Goal: Task Accomplishment & Management: Manage account settings

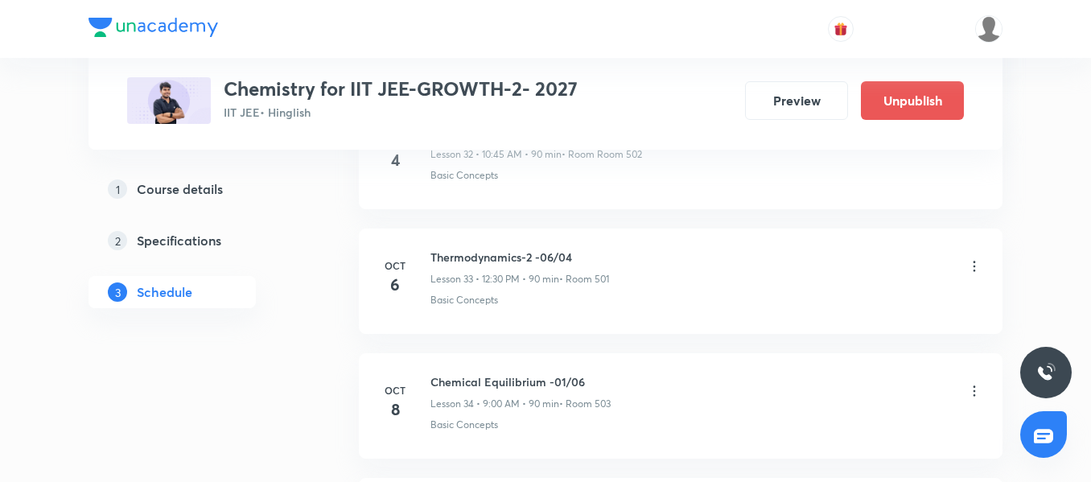
scroll to position [4900, 0]
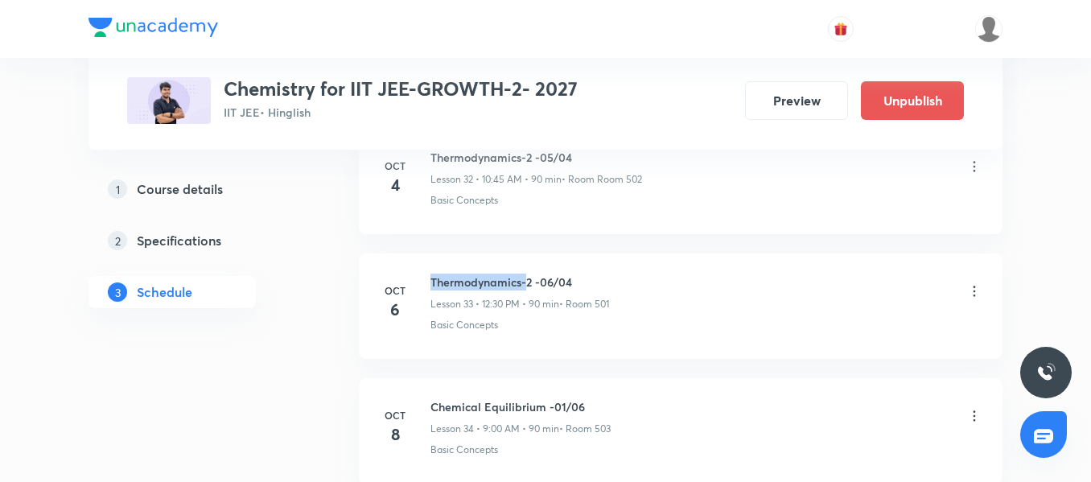
drag, startPoint x: 530, startPoint y: 282, endPoint x: 426, endPoint y: 276, distance: 104.0
click at [426, 276] on div "Oct 6 Thermodynamics-2 -06/04 Lesson 33 • 12:30 PM • 90 min • Room 501 Basic Co…" at bounding box center [681, 303] width 604 height 59
copy h6 "Thermodynamics-"
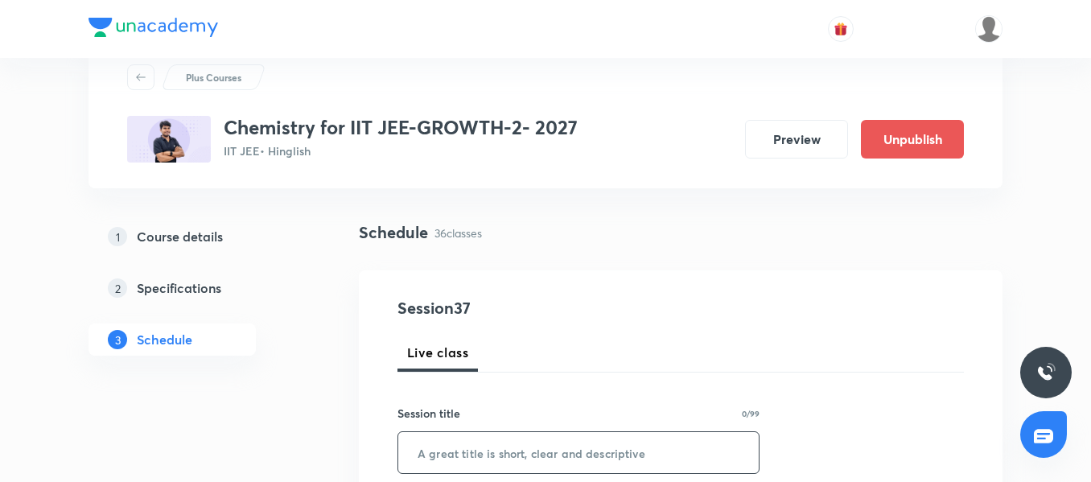
scroll to position [80, 0]
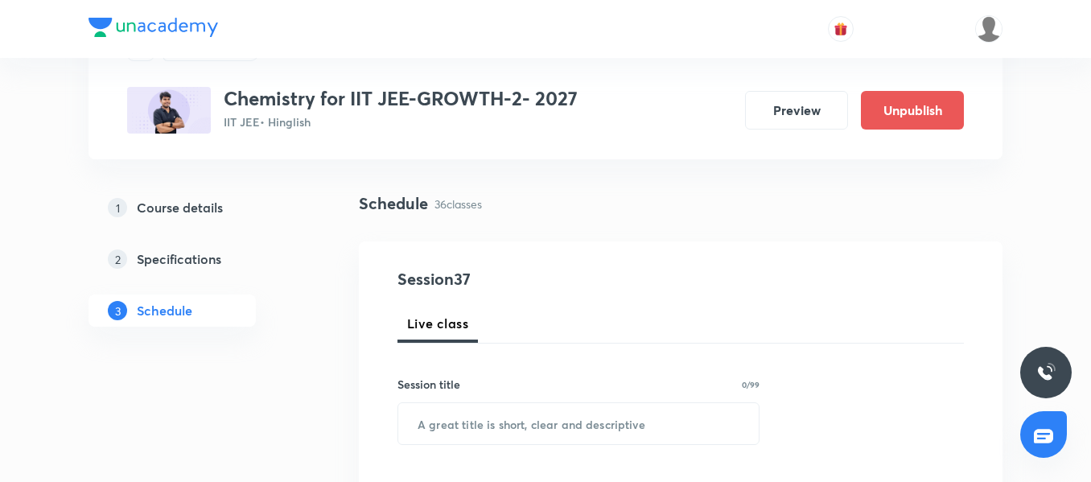
click at [470, 401] on div "Session title 0/99 ​" at bounding box center [579, 410] width 362 height 69
click at [467, 431] on input "text" at bounding box center [578, 423] width 361 height 41
paste input "Thermodynamics-"
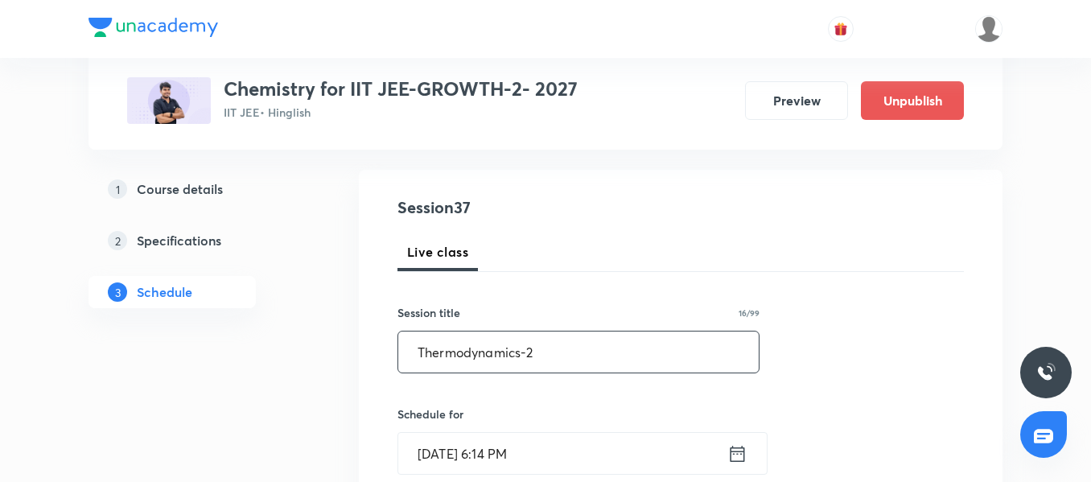
scroll to position [241, 0]
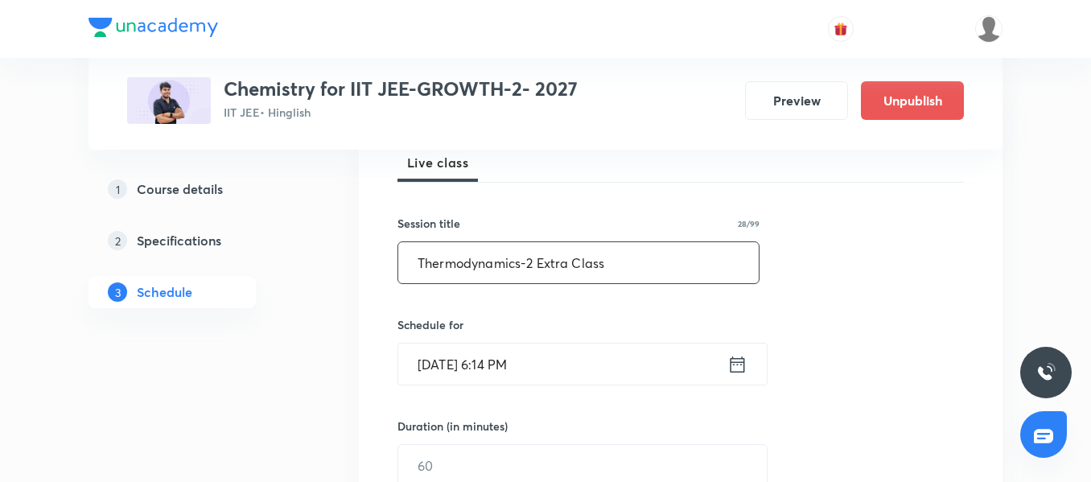
type input "Thermodynamics-2 Extra Class"
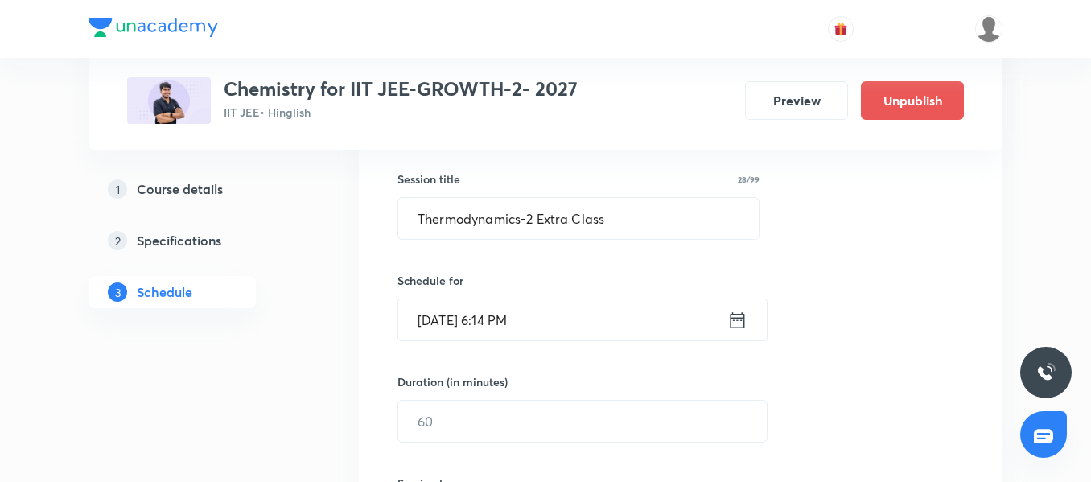
scroll to position [322, 0]
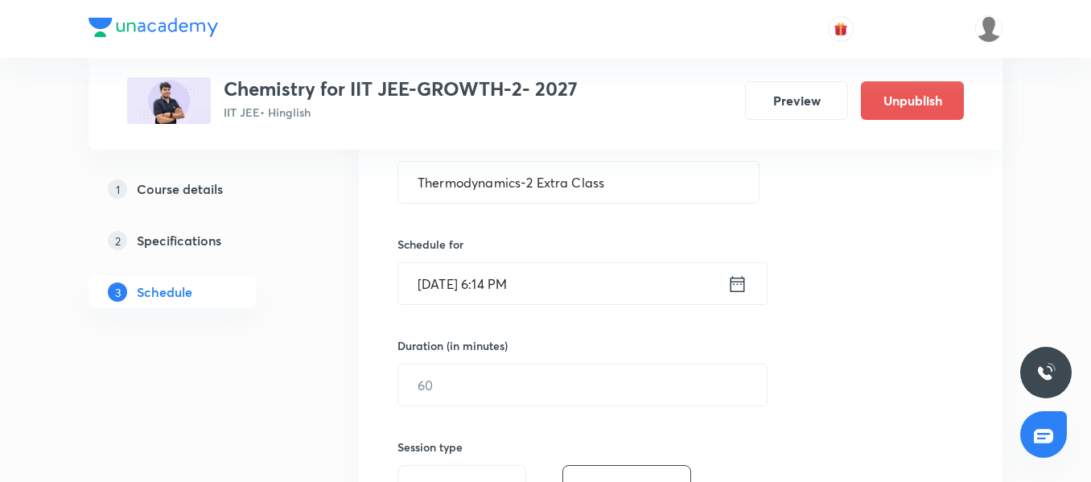
click at [589, 286] on input "[DATE] 6:14 PM" at bounding box center [562, 283] width 329 height 41
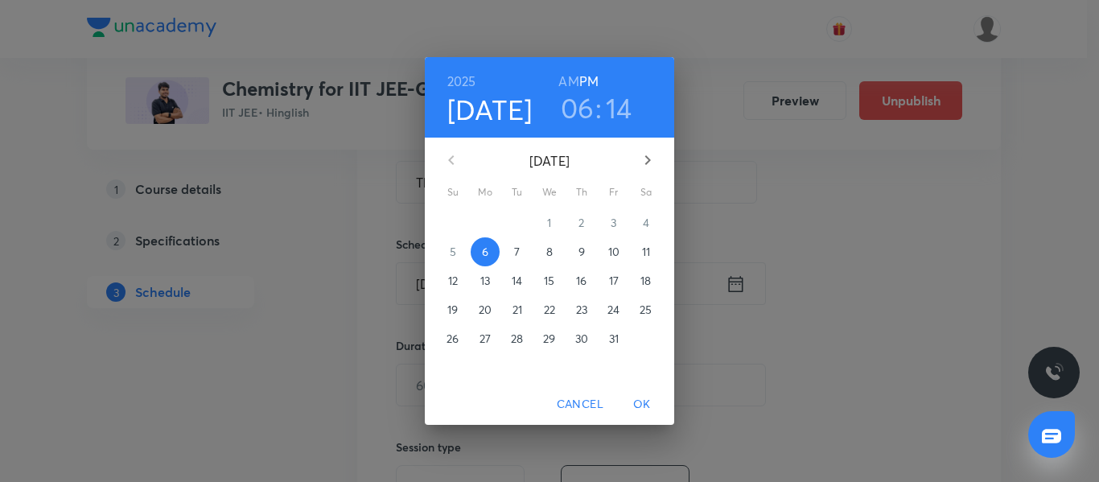
click at [509, 258] on span "7" at bounding box center [517, 252] width 29 height 16
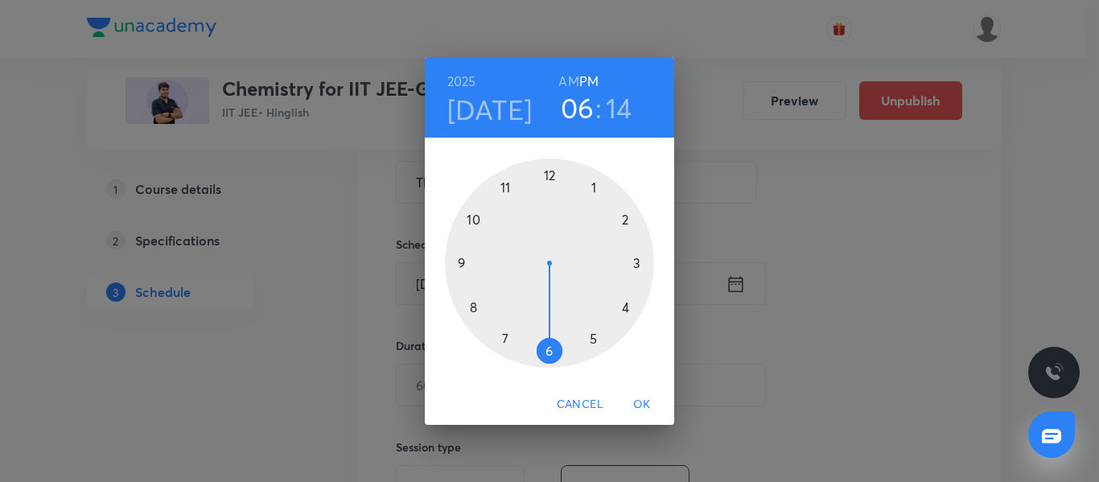
click at [551, 178] on div at bounding box center [549, 263] width 209 height 209
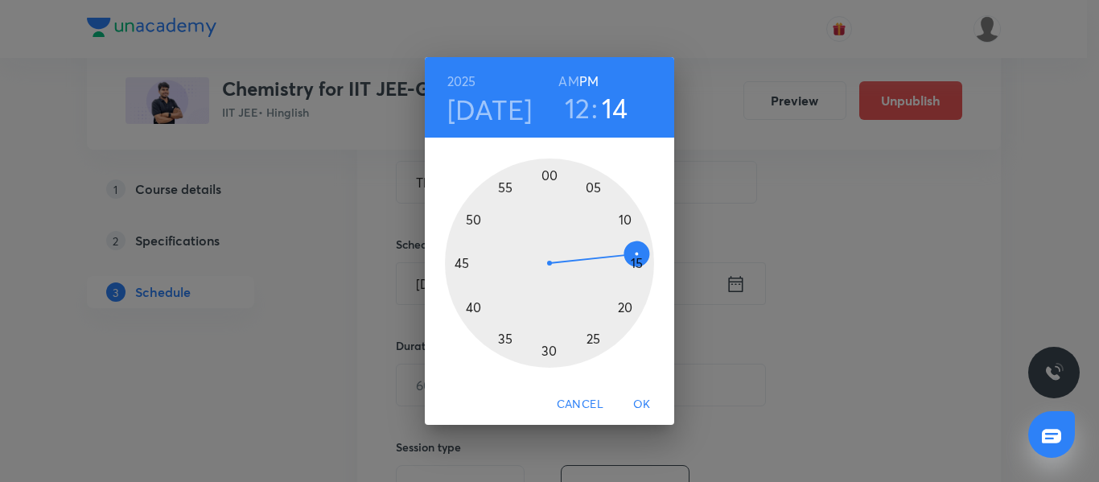
click at [549, 354] on div at bounding box center [549, 263] width 209 height 209
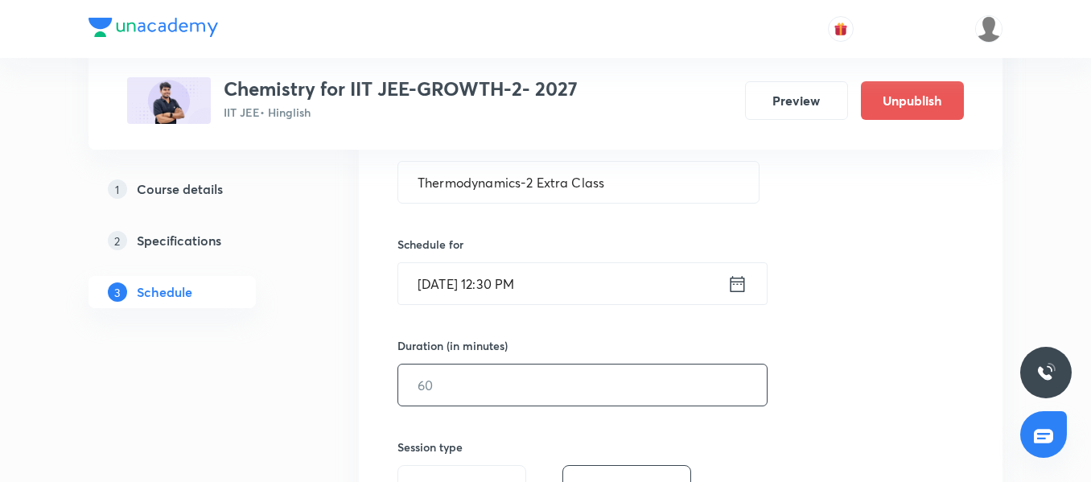
click at [505, 384] on input "text" at bounding box center [582, 385] width 369 height 41
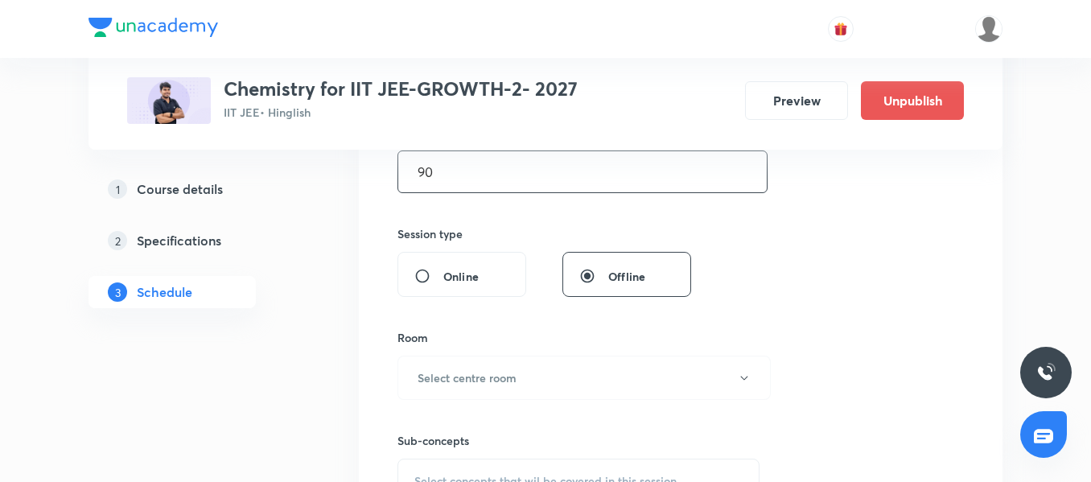
scroll to position [563, 0]
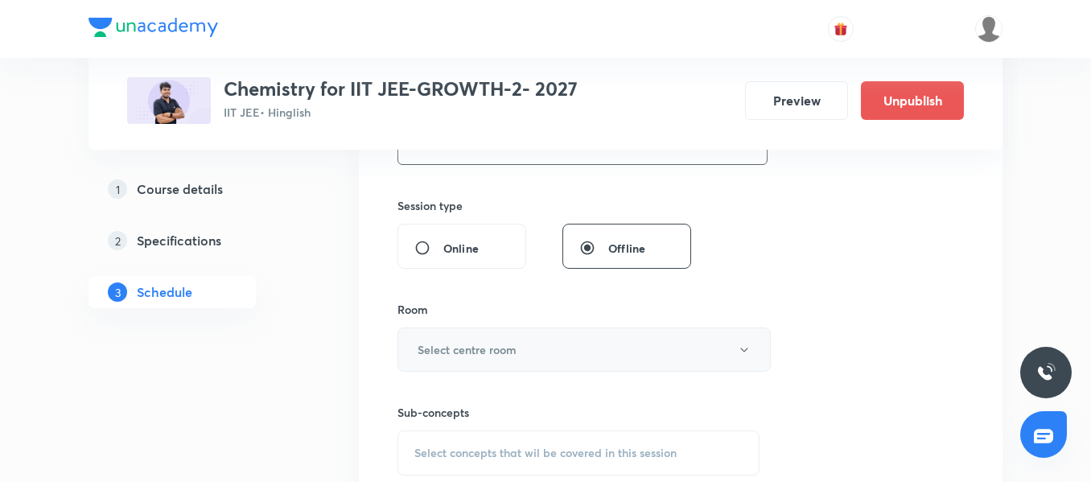
type input "90"
click at [487, 348] on h6 "Select centre room" at bounding box center [467, 349] width 99 height 17
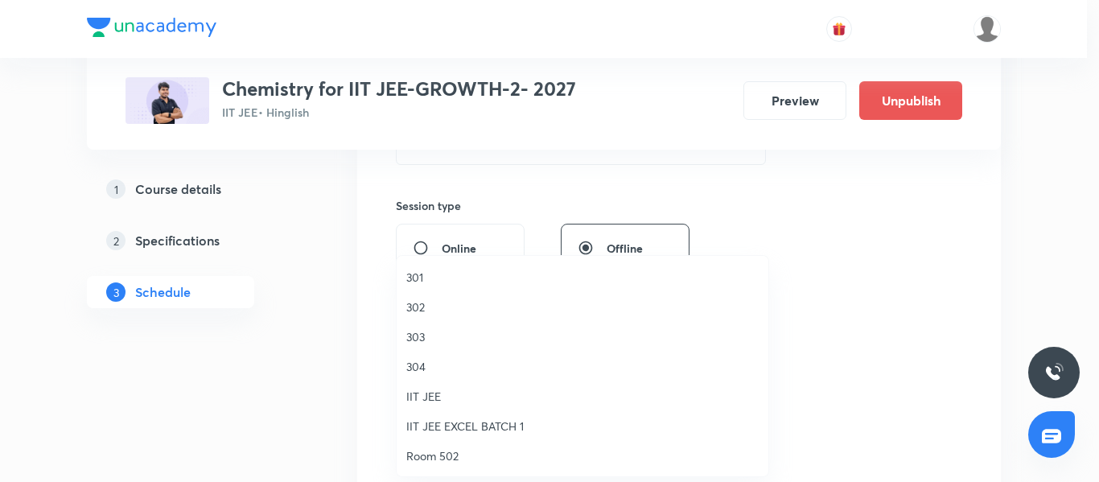
click at [435, 304] on span "302" at bounding box center [582, 307] width 353 height 17
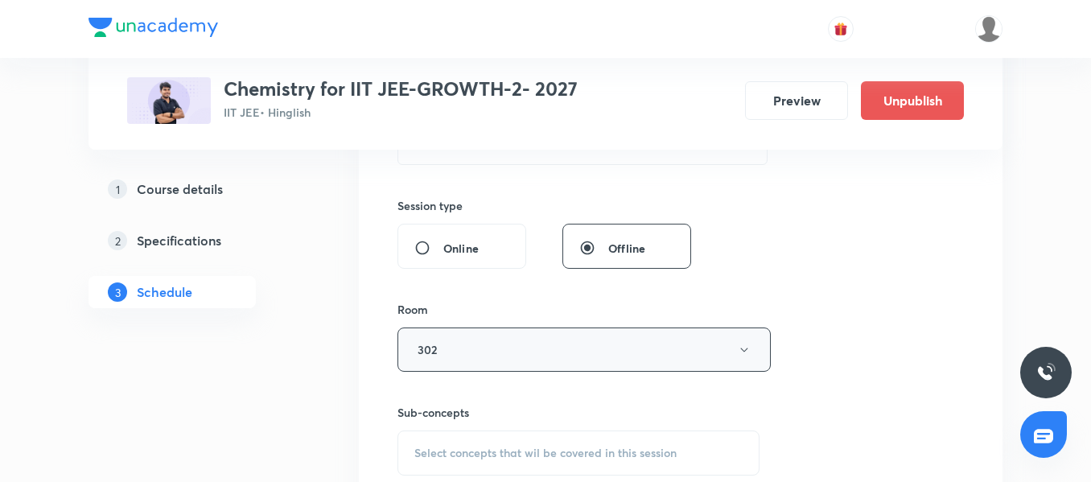
scroll to position [724, 0]
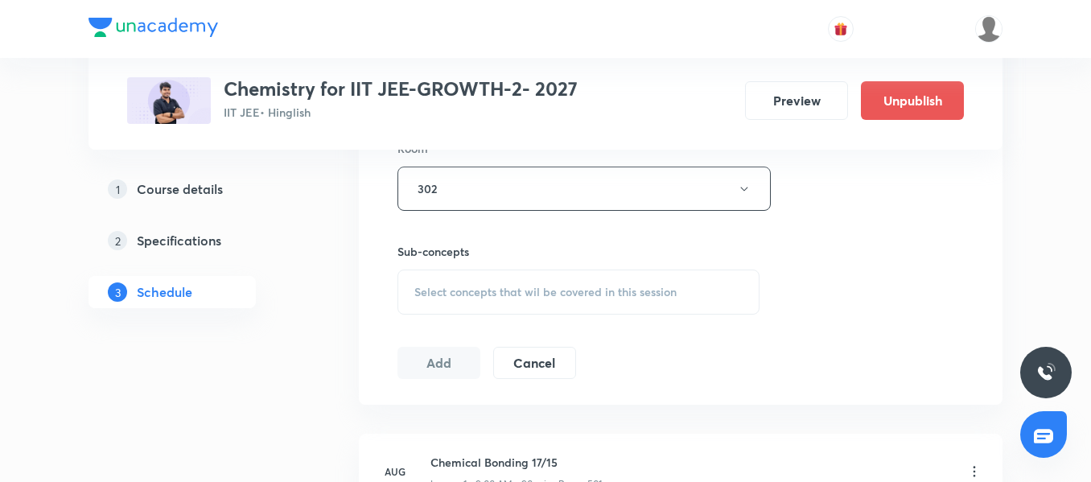
click at [472, 299] on div "Select concepts that wil be covered in this session" at bounding box center [579, 292] width 362 height 45
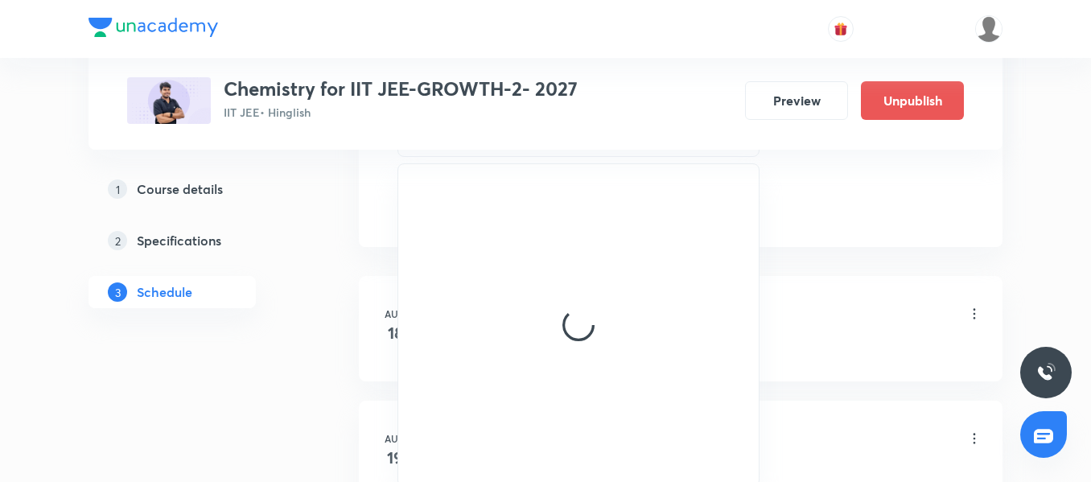
scroll to position [885, 0]
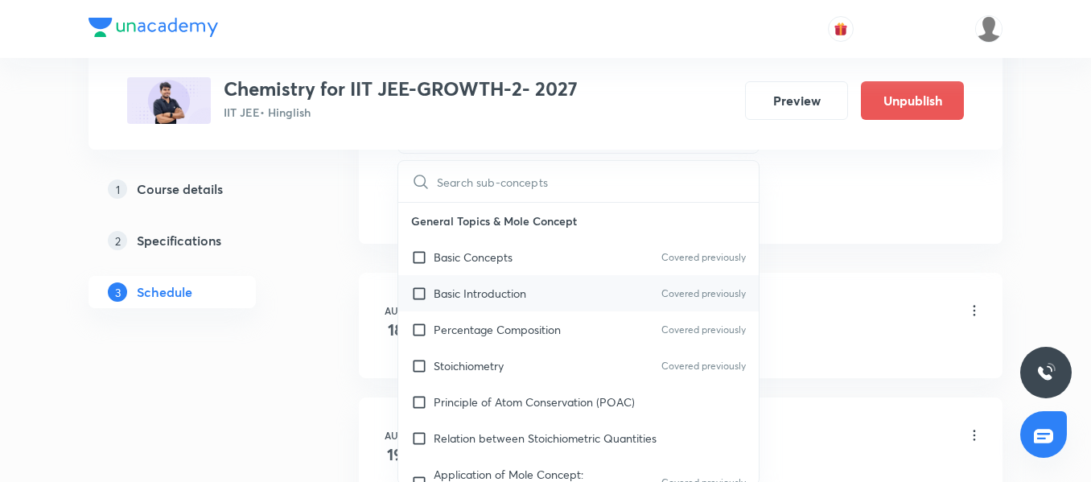
click at [526, 307] on div "Basic Introduction Covered previously" at bounding box center [578, 293] width 361 height 36
checkbox input "true"
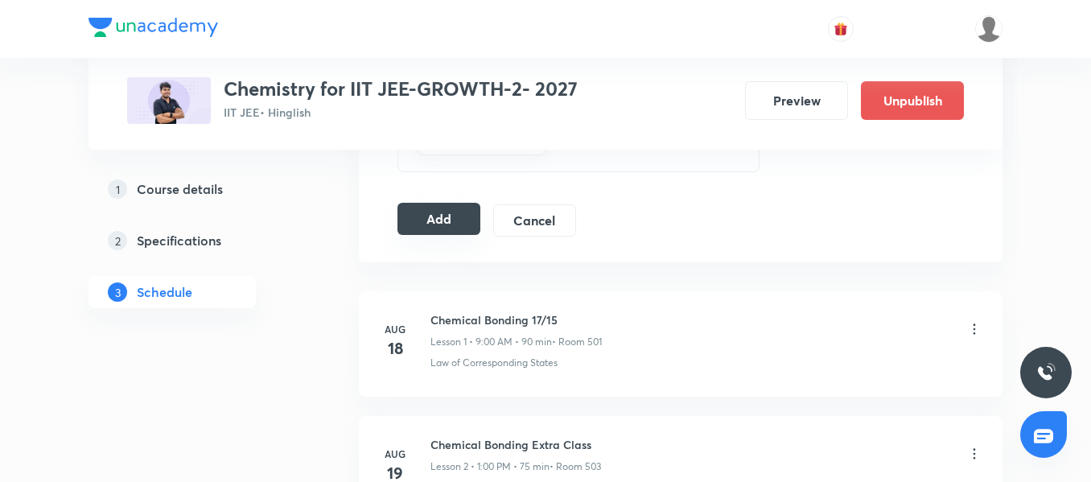
click at [447, 220] on button "Add" at bounding box center [439, 219] width 83 height 32
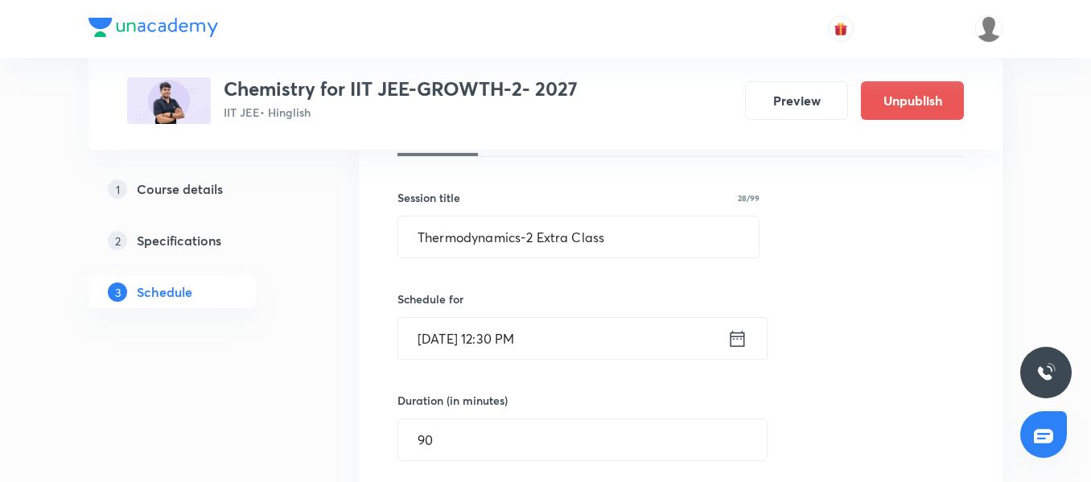
scroll to position [161, 0]
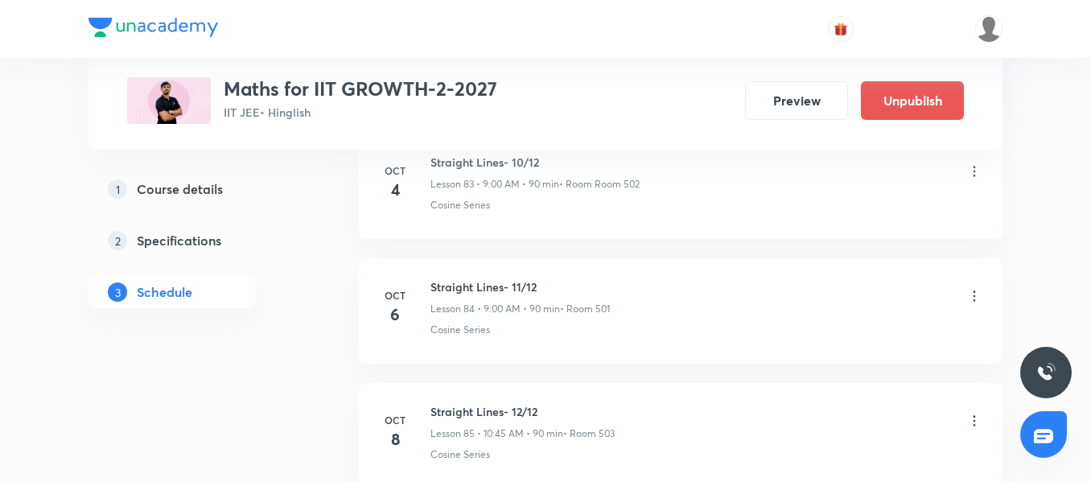
scroll to position [11185, 0]
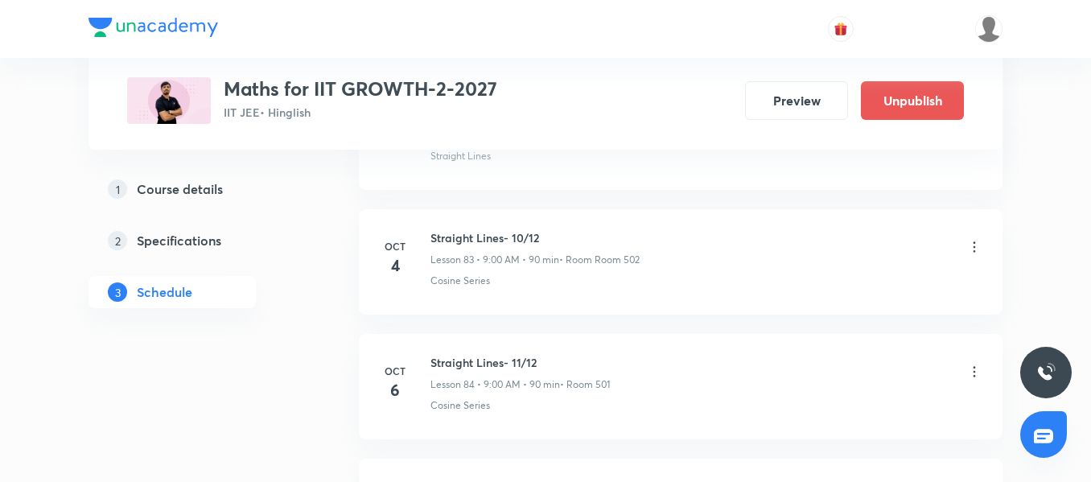
click at [453, 361] on h6 "Straight Lines- 11/12" at bounding box center [520, 362] width 179 height 17
click at [504, 365] on h6 "Straight Lines- 11/12" at bounding box center [520, 362] width 179 height 17
drag, startPoint x: 501, startPoint y: 361, endPoint x: 429, endPoint y: 356, distance: 72.7
click at [429, 356] on div "[DATE] Straight Lines- 11/12 Lesson 84 • 9:00 AM • 90 min • Room 501 Cosine Ser…" at bounding box center [681, 383] width 604 height 59
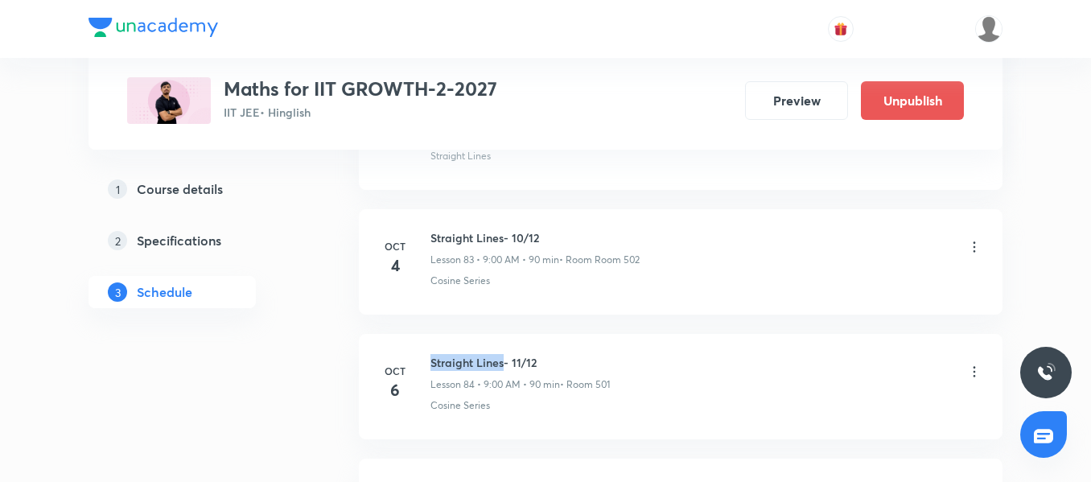
copy h6 "Straight Lines"
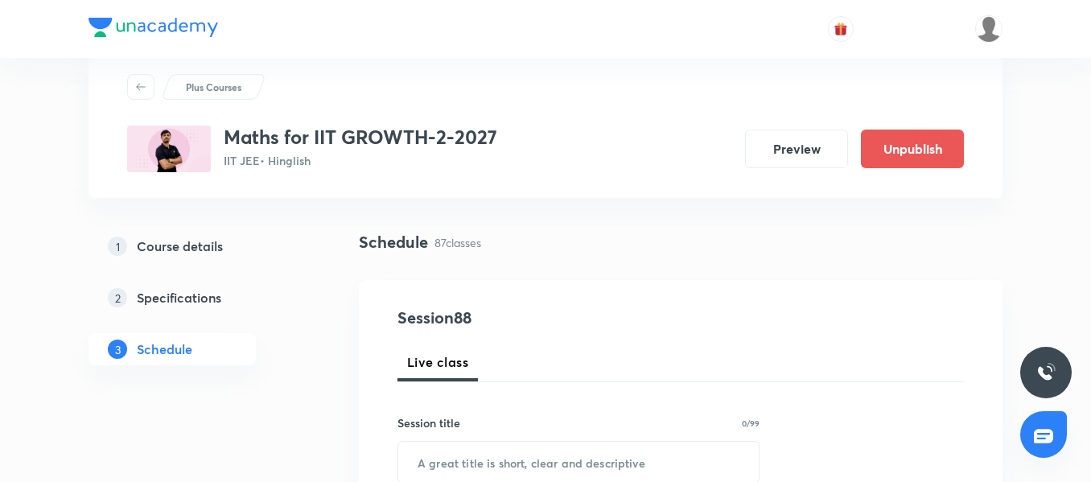
scroll to position [122, 0]
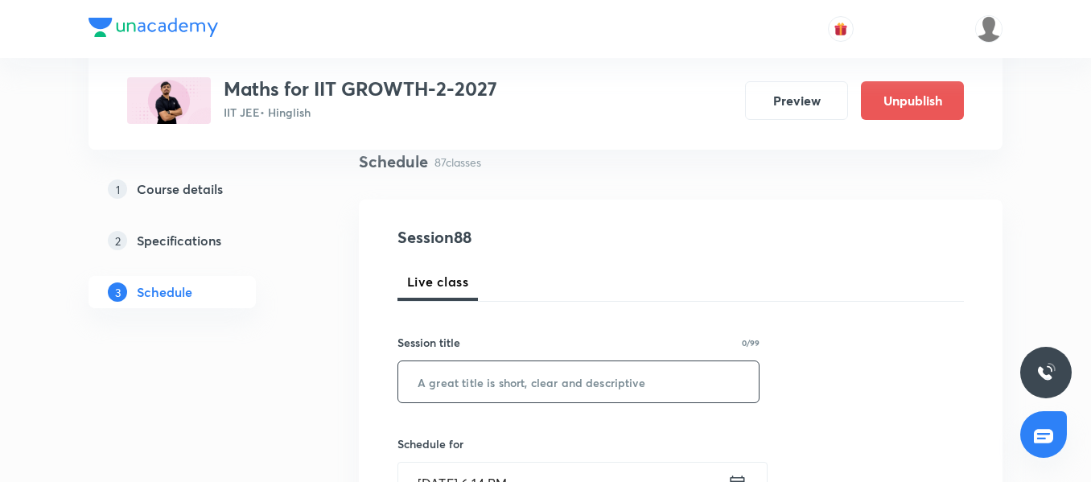
click at [460, 386] on input "text" at bounding box center [578, 381] width 361 height 41
paste input "Straight Lines"
type input "Straight Lines Extra Class"
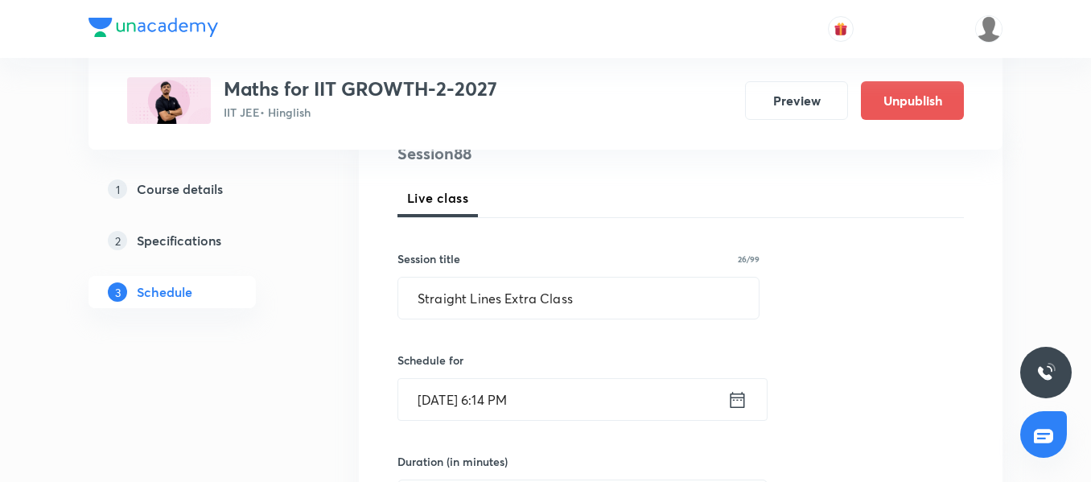
scroll to position [225, 0]
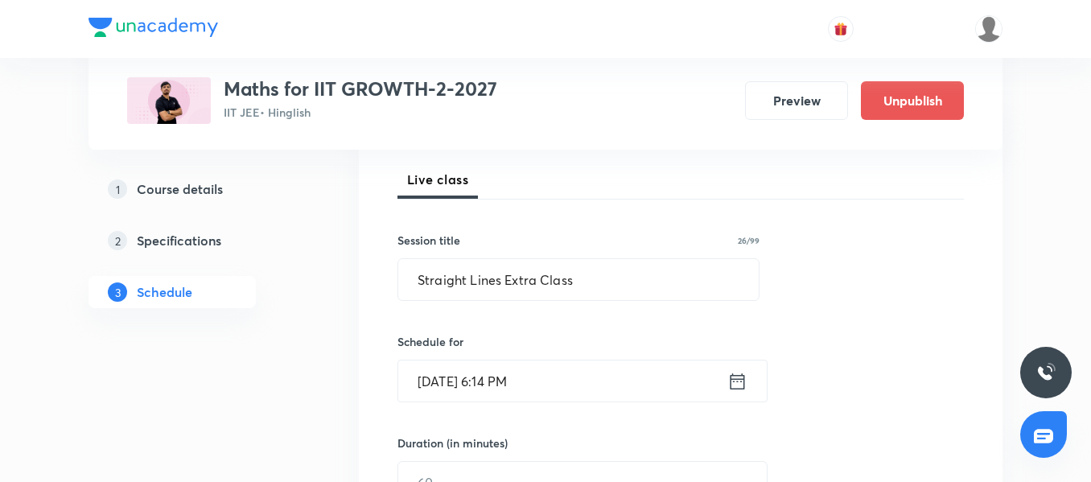
click at [553, 390] on input "[DATE] 6:14 PM" at bounding box center [562, 381] width 329 height 41
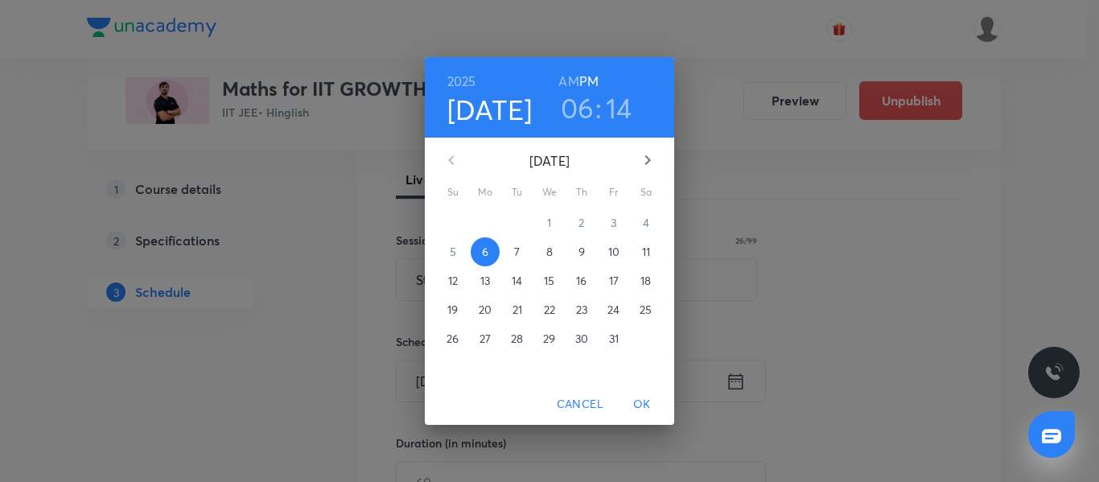
click at [517, 256] on p "7" at bounding box center [517, 252] width 6 height 16
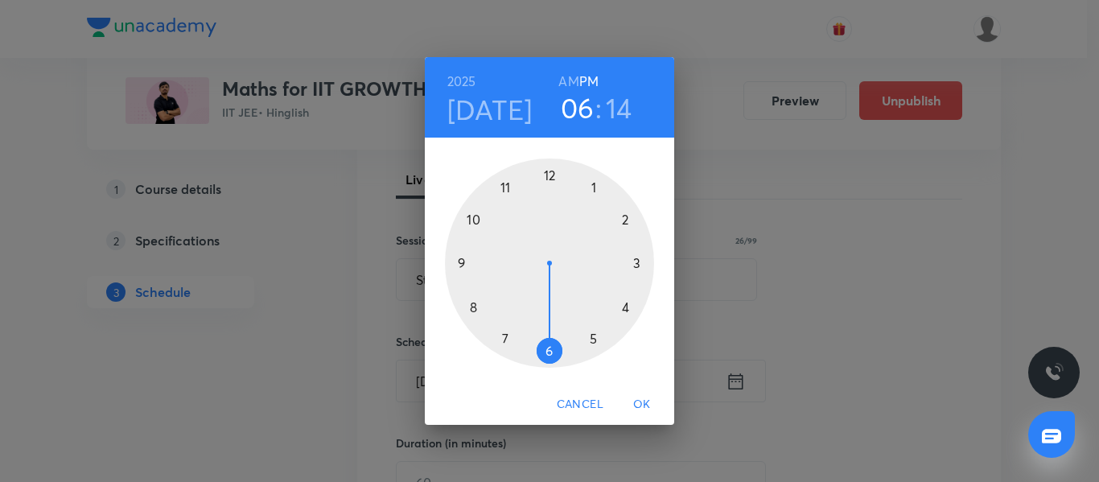
click at [476, 218] on div at bounding box center [549, 263] width 209 height 209
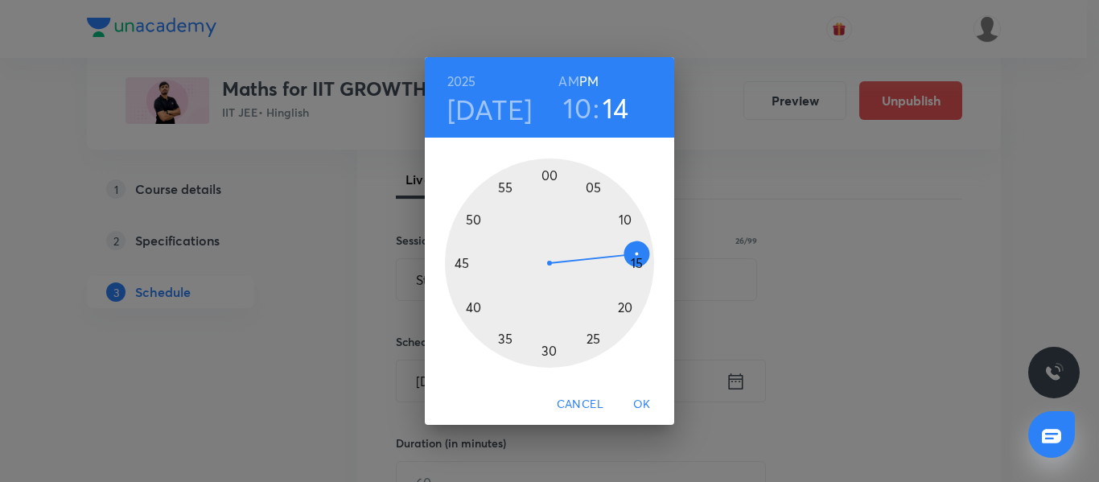
click at [570, 76] on h6 "AM" at bounding box center [569, 81] width 20 height 23
click at [461, 263] on div at bounding box center [549, 263] width 209 height 209
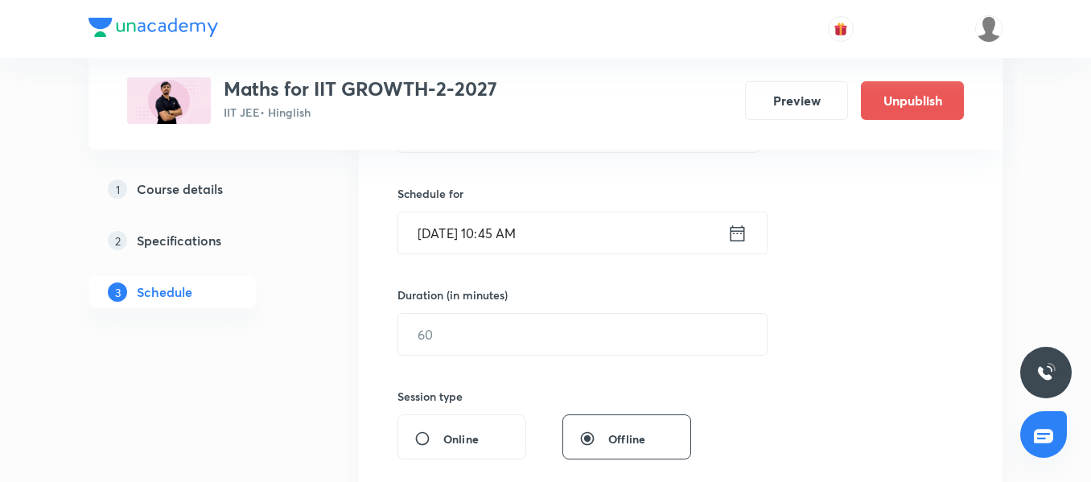
scroll to position [386, 0]
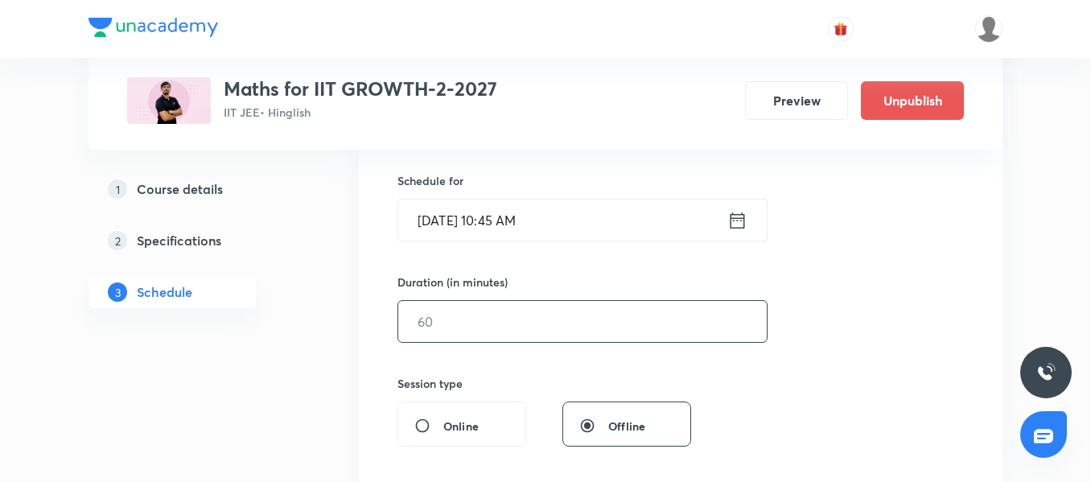
click at [454, 334] on input "text" at bounding box center [582, 321] width 369 height 41
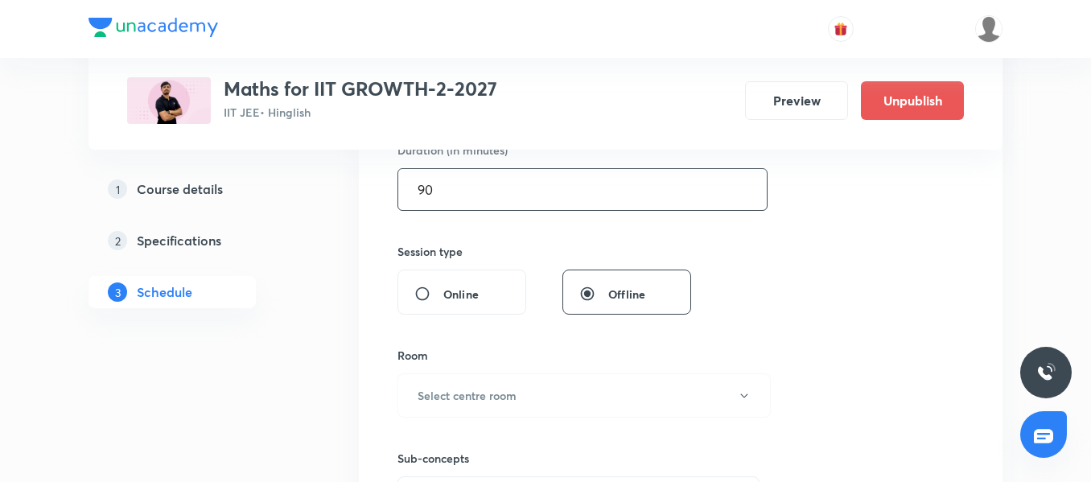
scroll to position [546, 0]
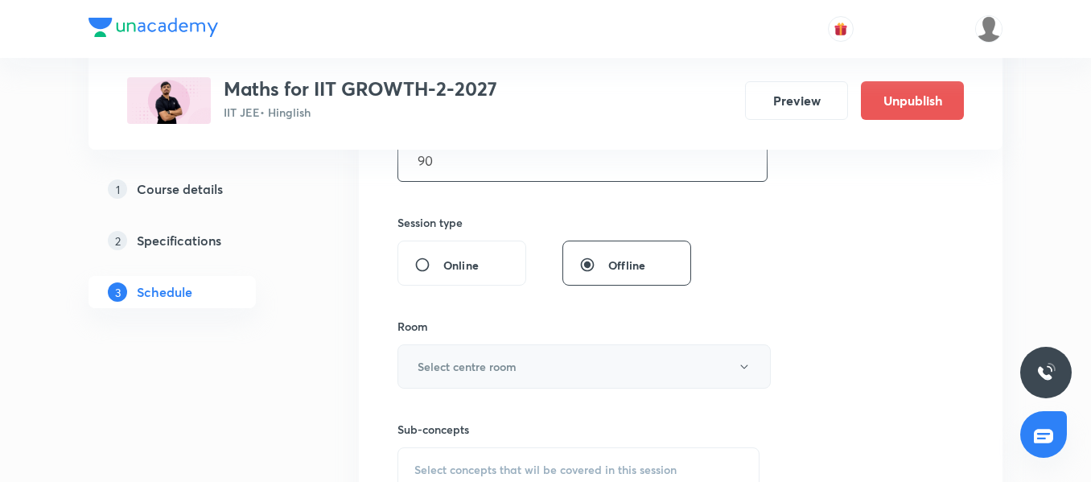
type input "90"
click at [471, 359] on h6 "Select centre room" at bounding box center [467, 366] width 99 height 17
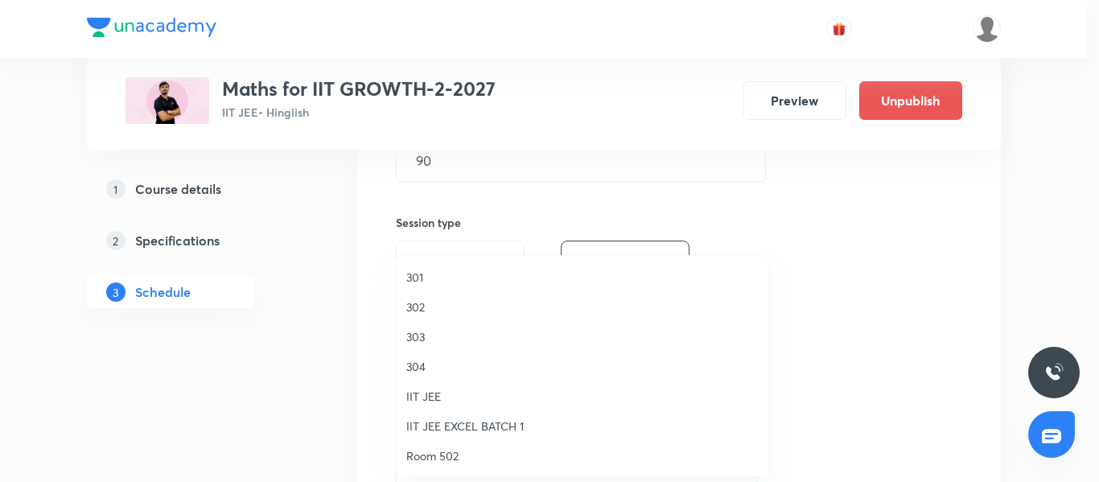
click at [475, 448] on span "Room 502" at bounding box center [582, 456] width 353 height 17
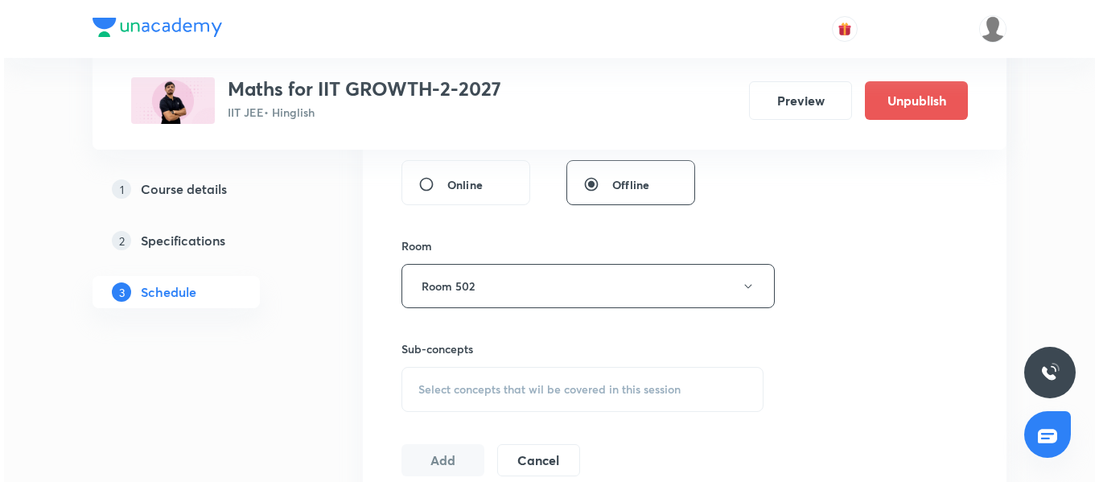
scroll to position [707, 0]
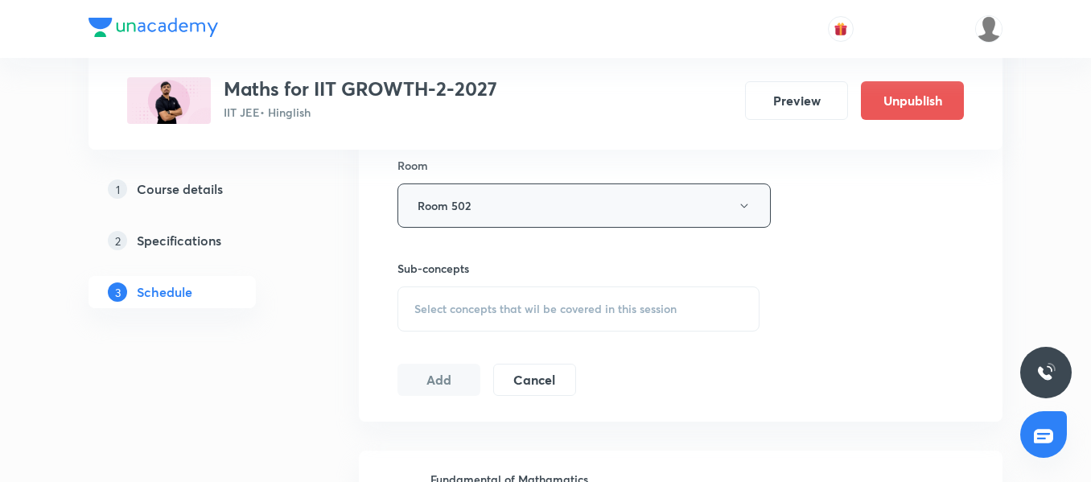
click at [511, 213] on button "Room 502" at bounding box center [584, 206] width 373 height 44
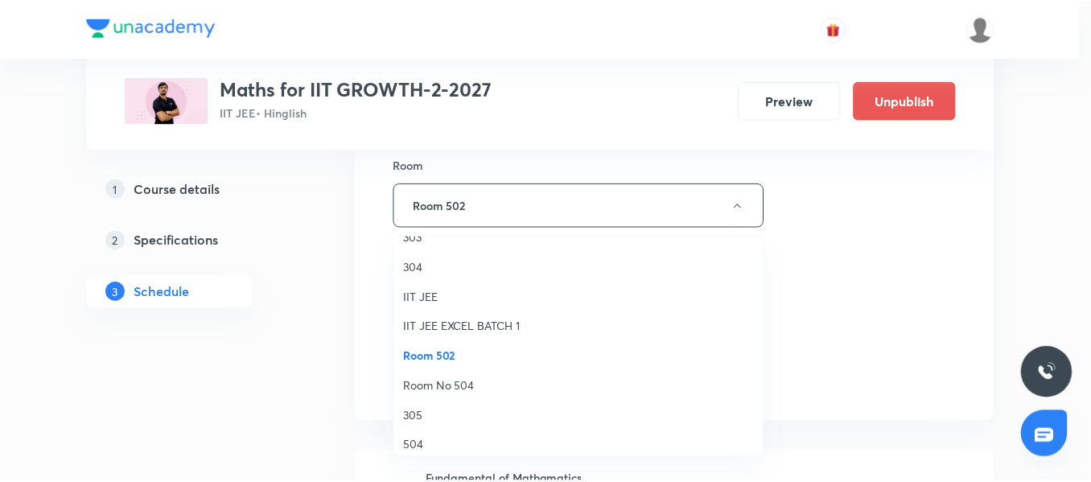
scroll to position [0, 0]
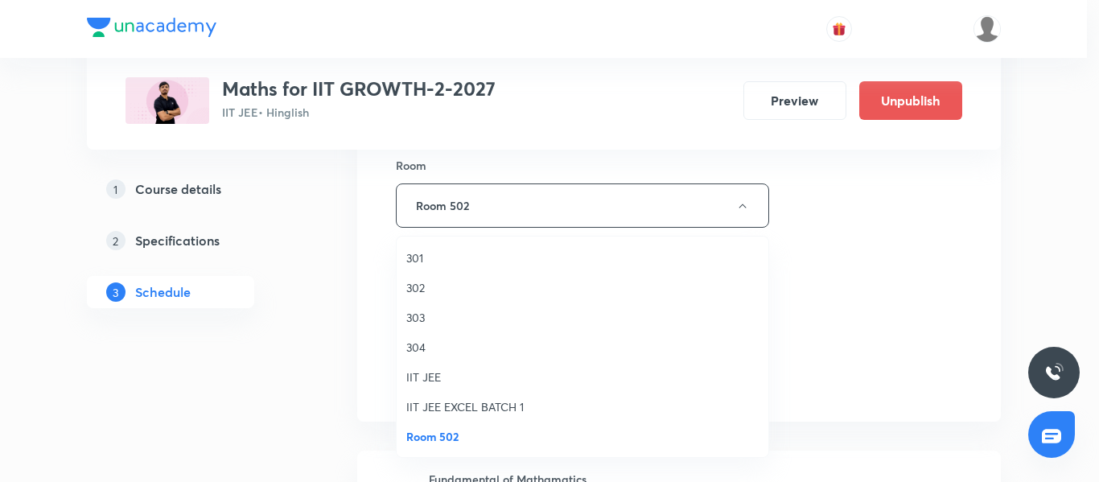
click at [419, 292] on span "302" at bounding box center [582, 287] width 353 height 17
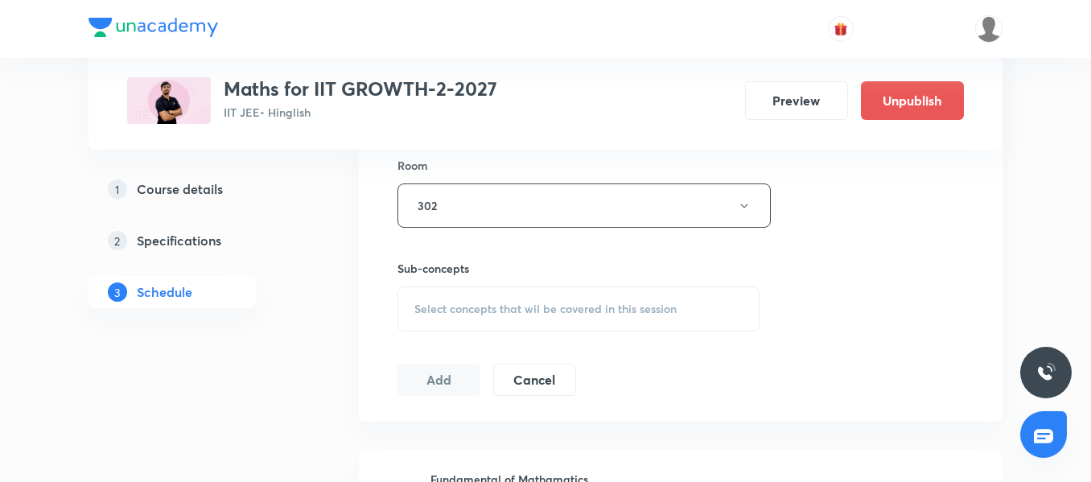
click at [489, 311] on span "Select concepts that wil be covered in this session" at bounding box center [546, 309] width 262 height 13
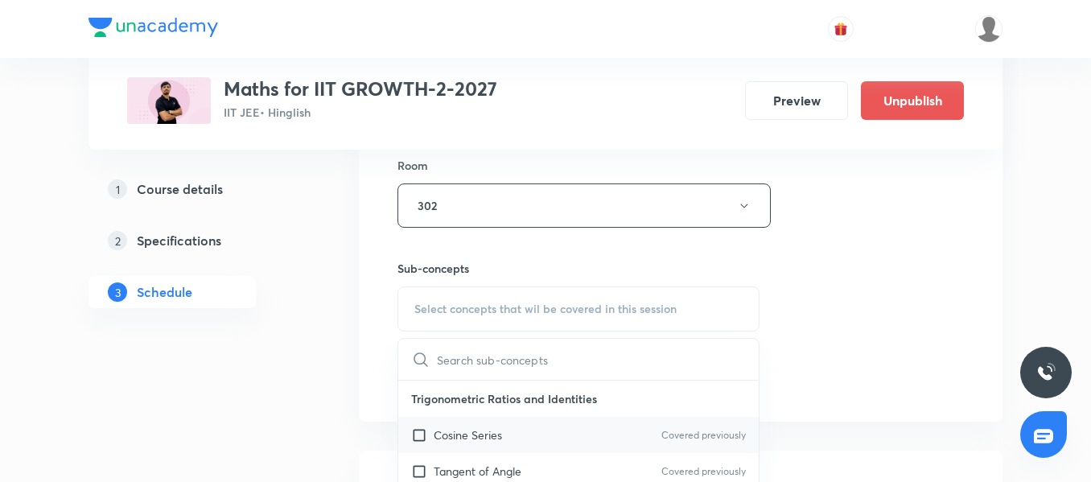
click at [478, 447] on div "Cosine Series Covered previously" at bounding box center [578, 435] width 361 height 36
checkbox input "true"
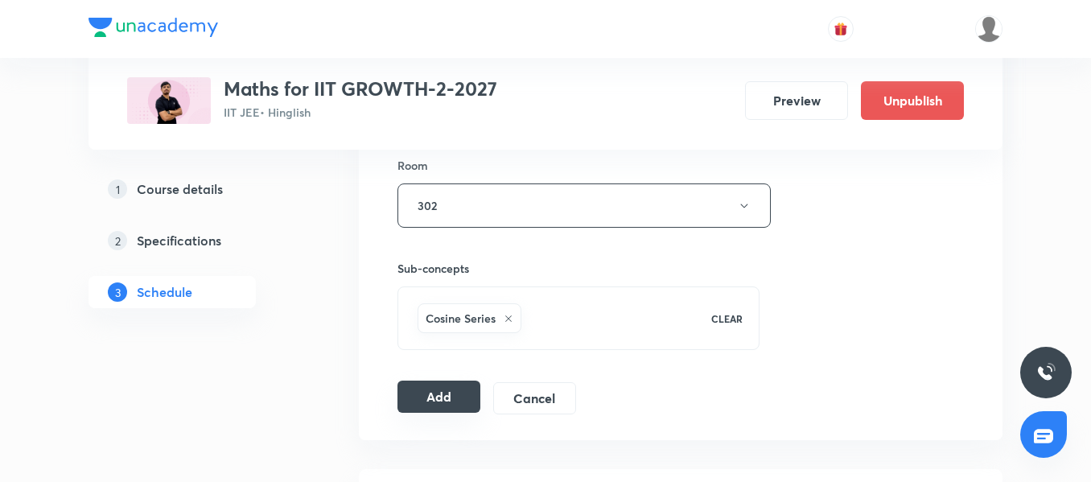
click at [436, 396] on button "Add" at bounding box center [439, 397] width 83 height 32
